Goal: Information Seeking & Learning: Check status

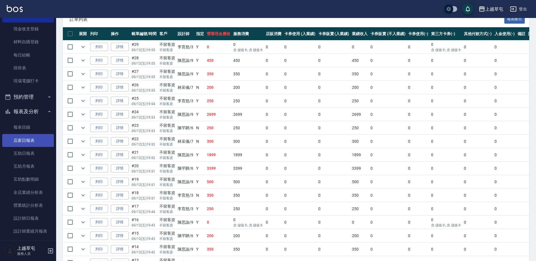
scroll to position [84, 0]
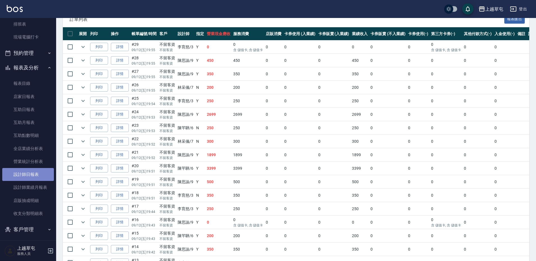
click at [33, 174] on link "設計師日報表" at bounding box center [28, 174] width 52 height 13
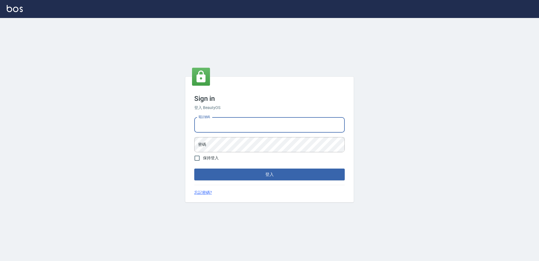
click at [231, 125] on input "電話號碼" at bounding box center [269, 124] width 150 height 15
type input "2380118"
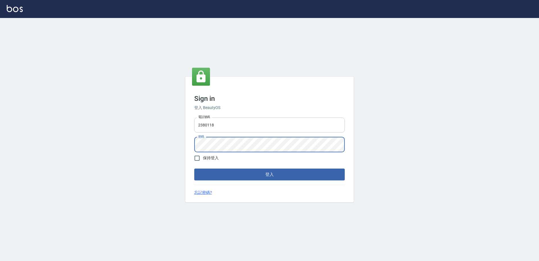
click at [194, 168] on button "登入" at bounding box center [269, 174] width 150 height 12
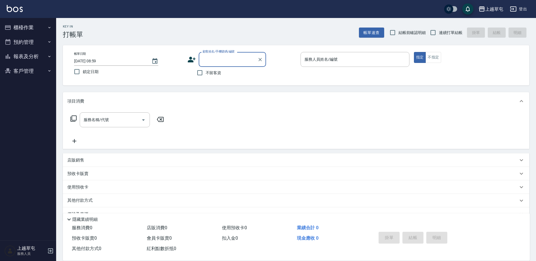
click at [31, 55] on button "報表及分析" at bounding box center [28, 56] width 52 height 15
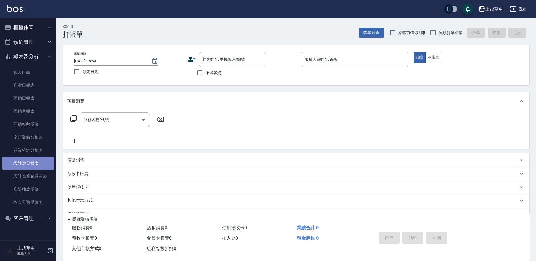
click at [25, 162] on link "設計師日報表" at bounding box center [28, 163] width 52 height 13
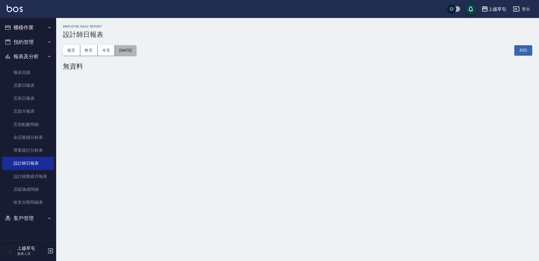
click at [136, 50] on button "[DATE]" at bounding box center [125, 50] width 21 height 10
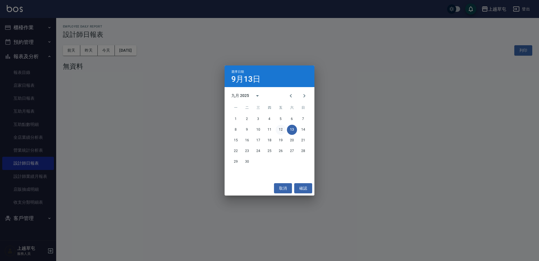
click at [278, 129] on button "12" at bounding box center [281, 130] width 10 height 10
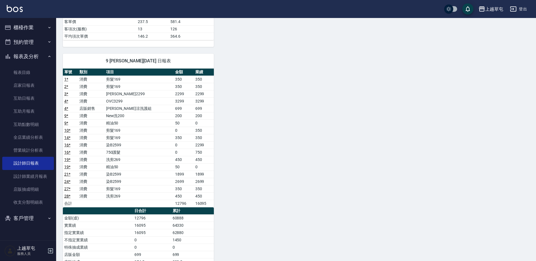
scroll to position [281, 0]
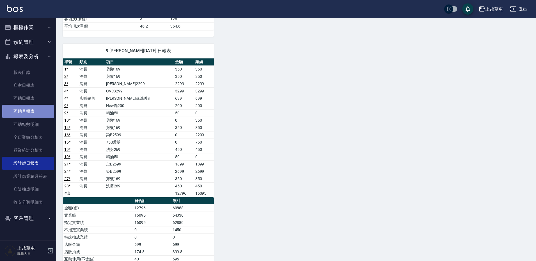
click at [28, 110] on link "互助月報表" at bounding box center [28, 111] width 52 height 13
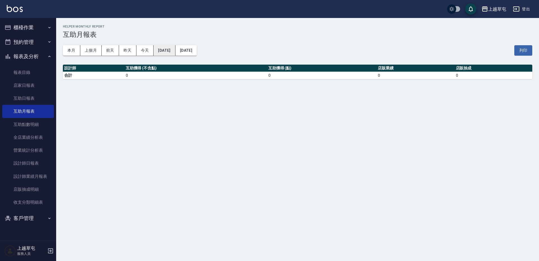
click at [175, 51] on button "[DATE]" at bounding box center [165, 50] width 22 height 10
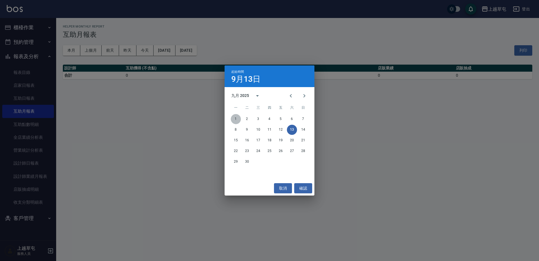
click at [239, 118] on button "1" at bounding box center [236, 119] width 10 height 10
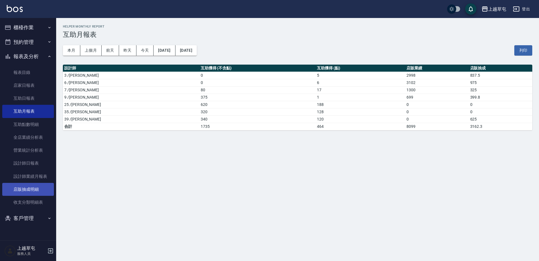
click at [32, 187] on link "店販抽成明細" at bounding box center [28, 189] width 52 height 13
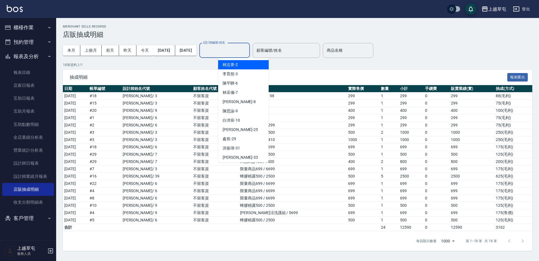
click at [232, 48] on input "設計師編號/姓名" at bounding box center [224, 50] width 45 height 10
click at [237, 72] on span "[PERSON_NAME]-3" at bounding box center [230, 74] width 15 height 6
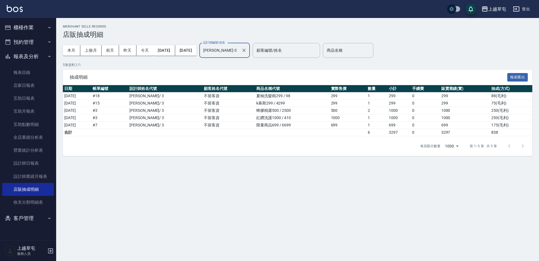
click at [239, 49] on input "[PERSON_NAME]-3" at bounding box center [220, 50] width 37 height 10
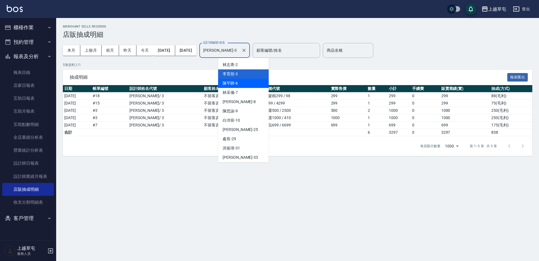
click at [239, 85] on div "[PERSON_NAME]-6" at bounding box center [243, 83] width 51 height 9
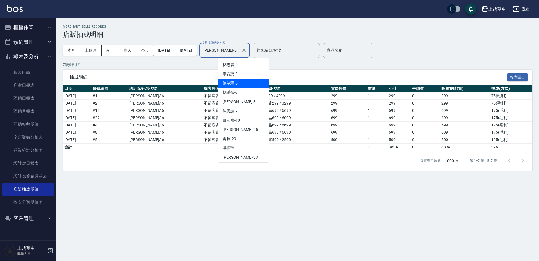
click at [238, 46] on input "[PERSON_NAME]-6" at bounding box center [220, 50] width 37 height 10
click at [238, 91] on div "[PERSON_NAME]-7" at bounding box center [243, 92] width 51 height 9
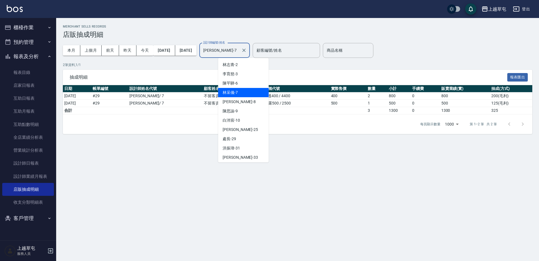
click at [239, 54] on input "[PERSON_NAME]-7" at bounding box center [220, 50] width 37 height 10
click at [240, 110] on div "[PERSON_NAME]-9" at bounding box center [243, 110] width 51 height 9
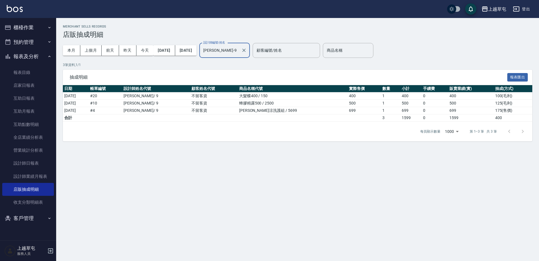
click at [239, 53] on input "[PERSON_NAME]-9" at bounding box center [220, 50] width 37 height 10
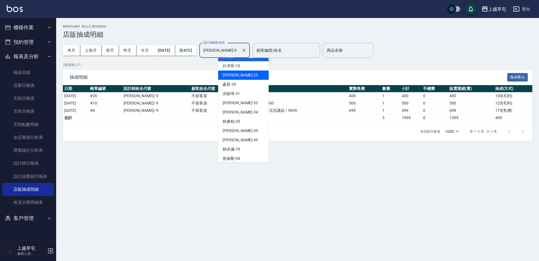
scroll to position [58, 0]
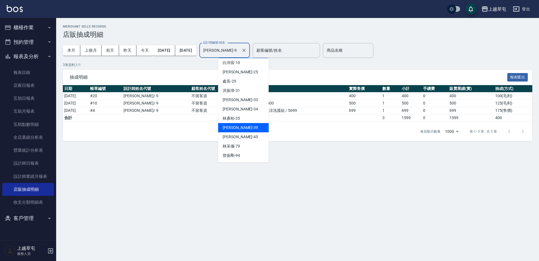
click at [234, 126] on span "[PERSON_NAME]-39" at bounding box center [240, 128] width 35 height 6
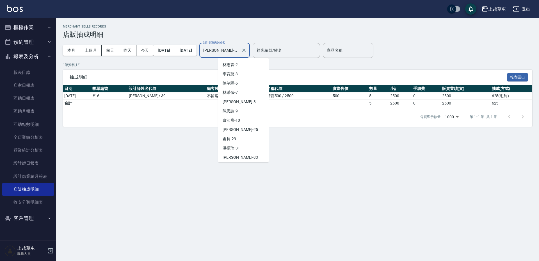
click at [239, 52] on input "[PERSON_NAME]-39" at bounding box center [220, 50] width 37 height 10
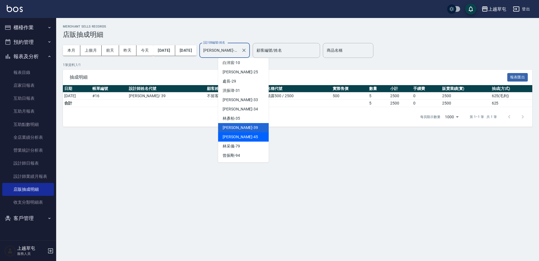
click at [238, 136] on span "[PERSON_NAME]-45" at bounding box center [240, 137] width 35 height 6
type input "[PERSON_NAME]-45"
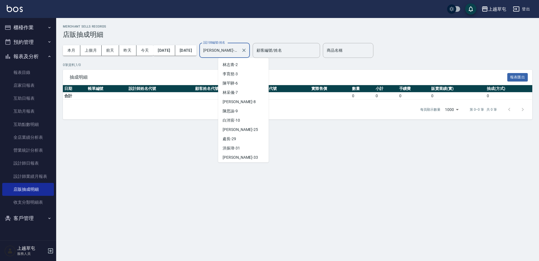
click at [239, 54] on input "[PERSON_NAME]-45" at bounding box center [220, 50] width 37 height 10
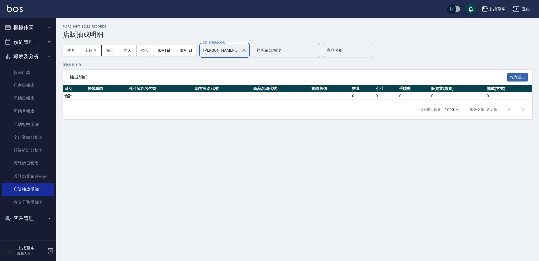
click at [294, 147] on div "Merchant Sells Records 店販抽成明細 本月 上個月 [DATE] [DATE] [DATE] [DATE] [DATE] 設計師編號/姓…" at bounding box center [269, 130] width 539 height 261
click at [42, 168] on link "設計師日報表" at bounding box center [28, 163] width 52 height 13
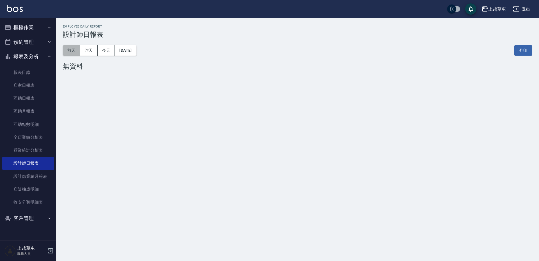
click at [70, 50] on button "前天" at bounding box center [71, 50] width 17 height 10
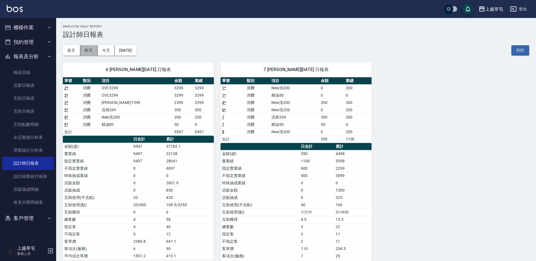
click at [90, 50] on button "昨天" at bounding box center [88, 50] width 17 height 10
